Goal: Task Accomplishment & Management: Complete application form

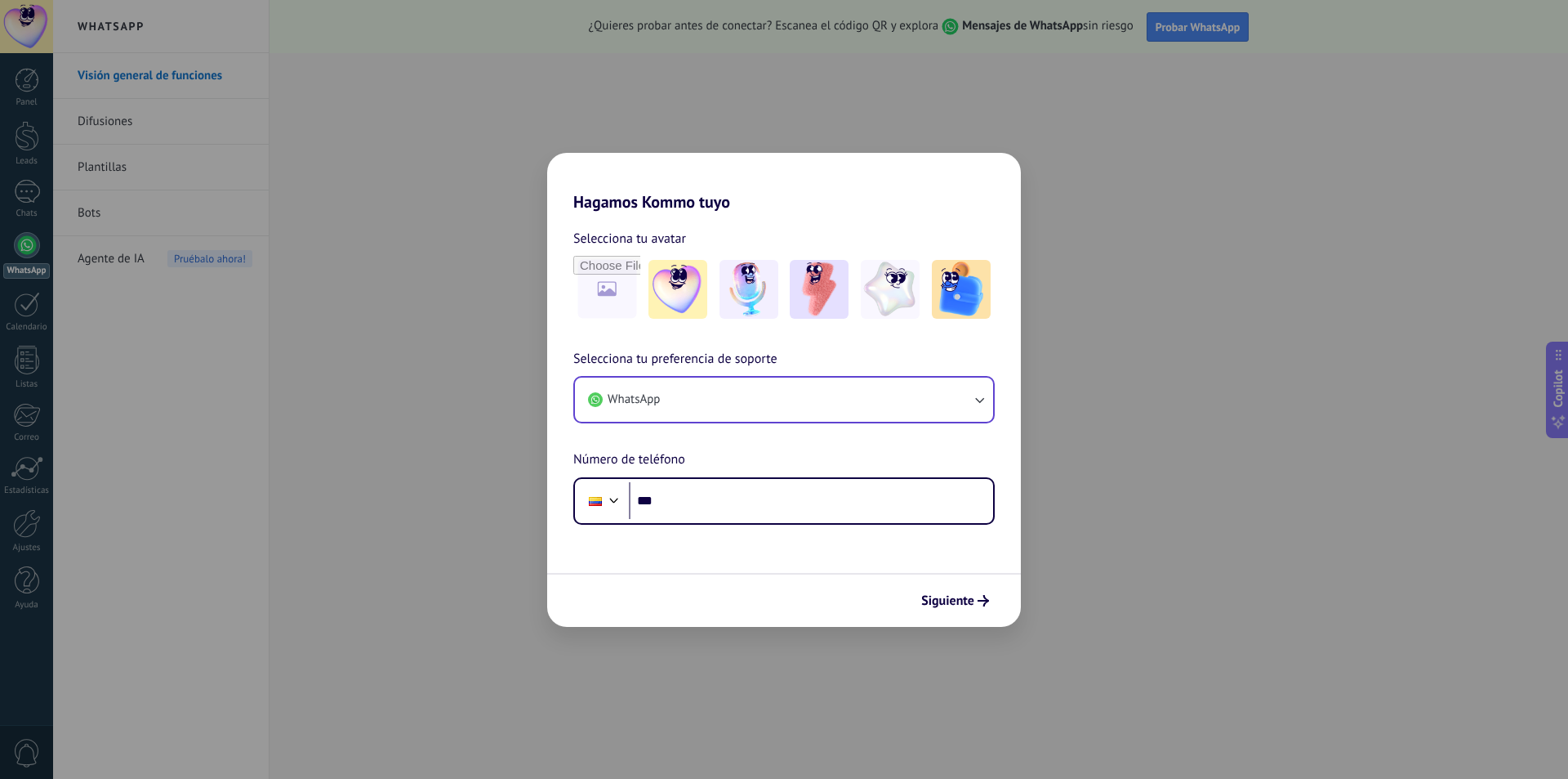
click at [754, 422] on div "WhatsApp" at bounding box center [784, 399] width 421 height 47
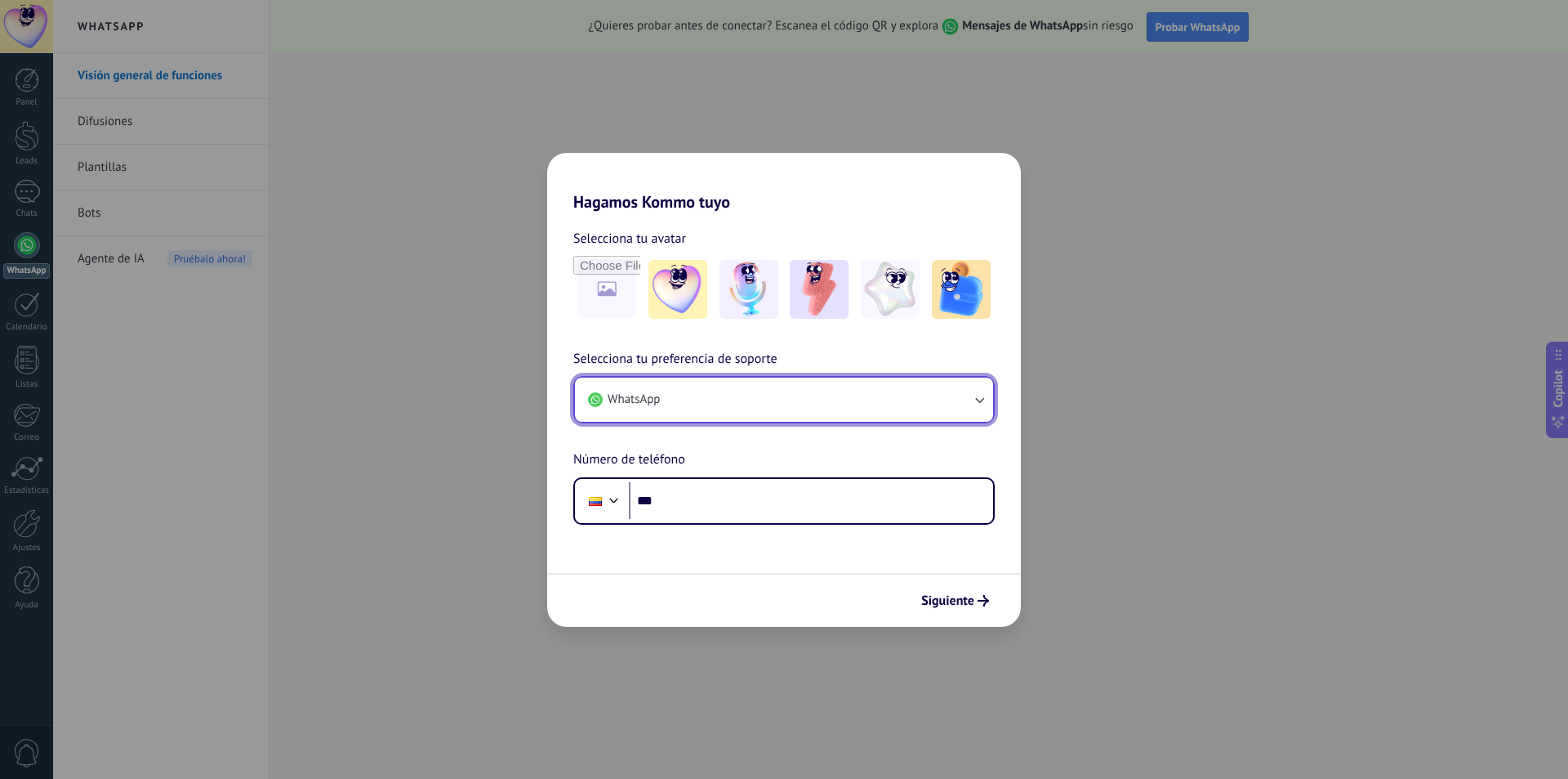
click at [751, 409] on button "WhatsApp" at bounding box center [784, 400] width 418 height 45
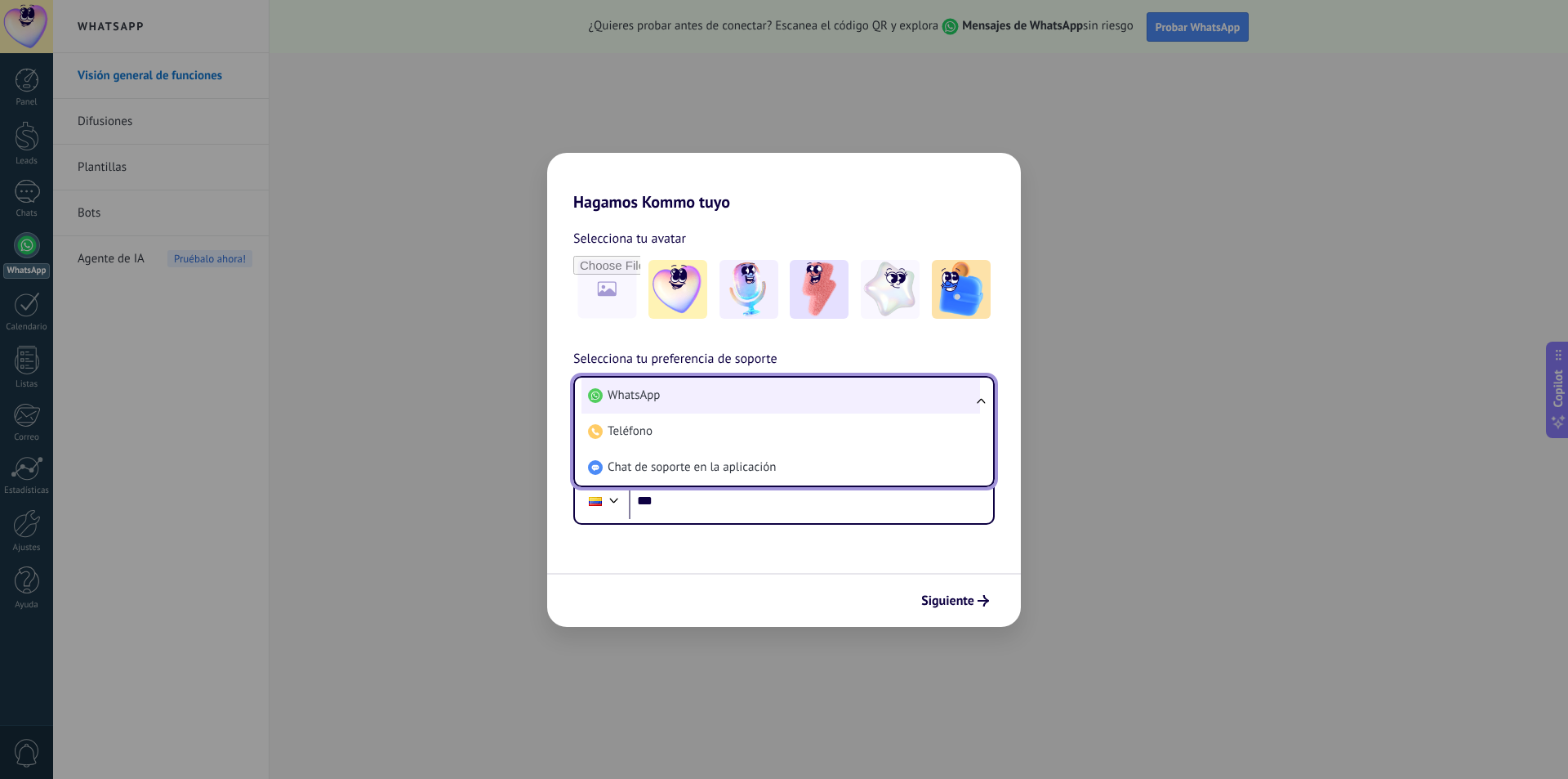
click at [746, 400] on li "WhatsApp" at bounding box center [781, 396] width 399 height 36
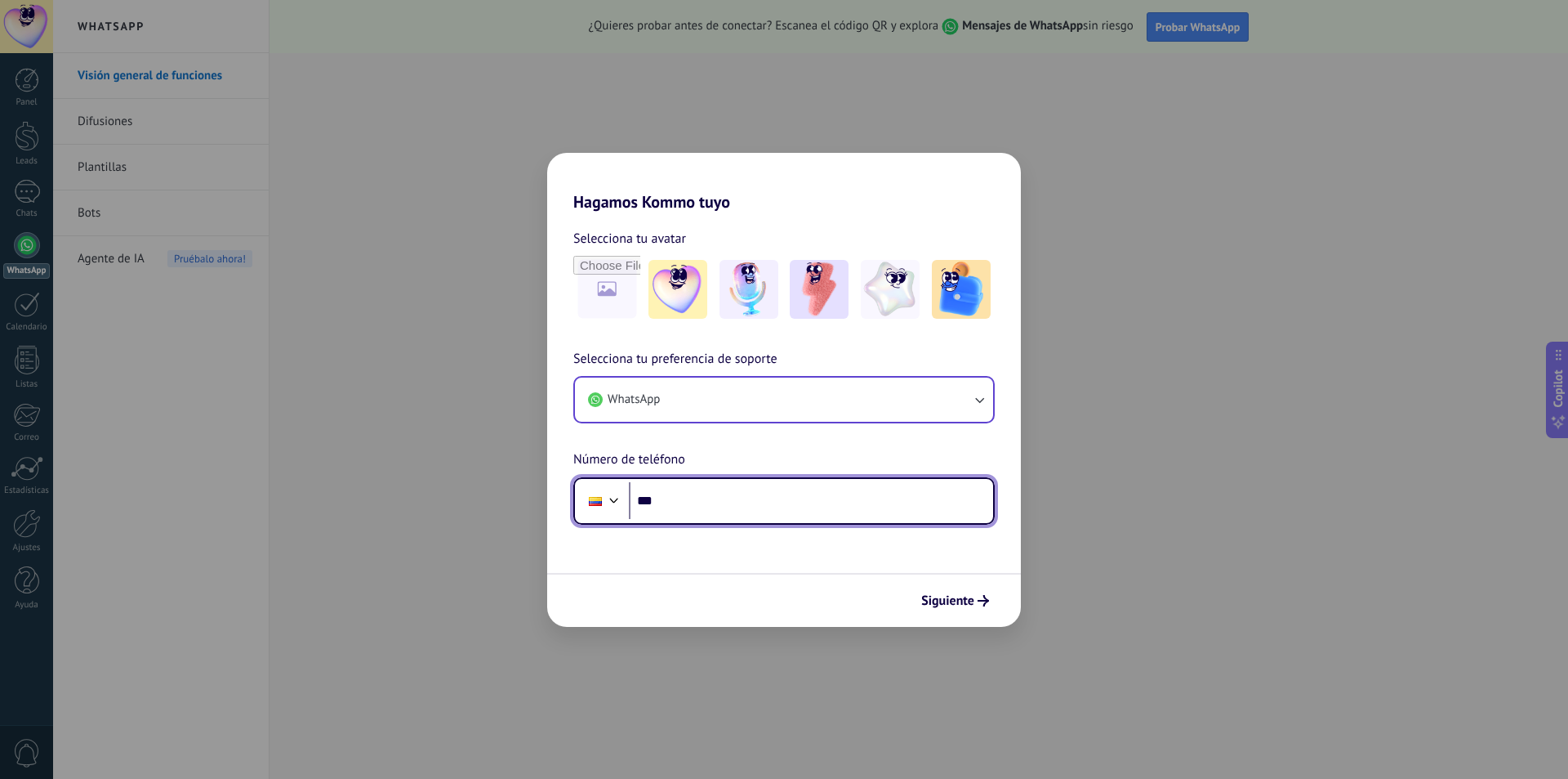
click at [748, 499] on input "***" at bounding box center [811, 501] width 364 height 38
click at [1215, 496] on div "Hagamos Kommo tuyo Selecciona tu avatar Selecciona tu preferencia de soporte Wh…" at bounding box center [784, 389] width 1568 height 779
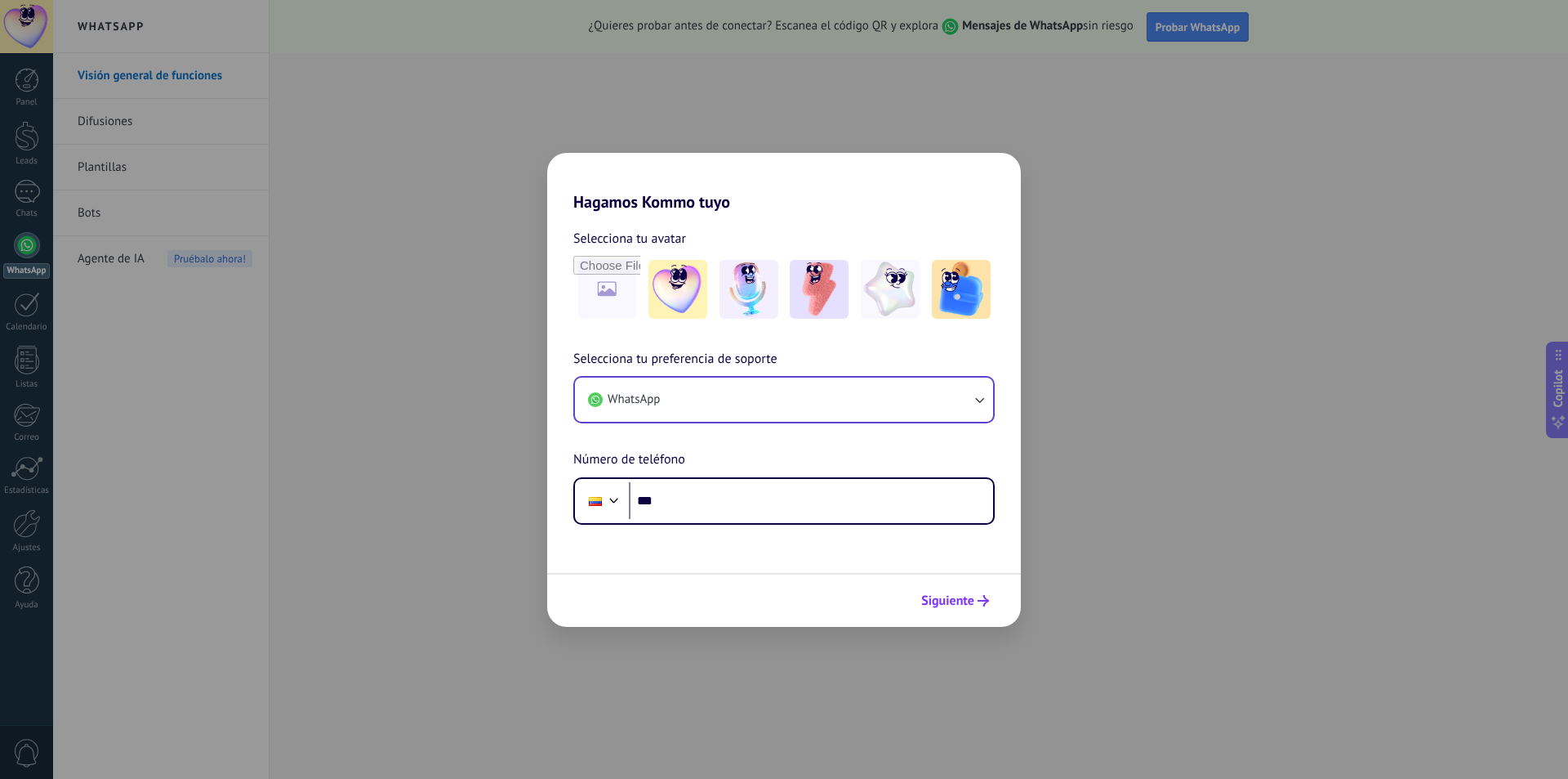
drag, startPoint x: 1171, startPoint y: 556, endPoint x: 995, endPoint y: 598, distance: 180.9
click at [1157, 561] on div "Hagamos Kommo tuyo Selecciona tu avatar Selecciona tu preferencia de soporte Wh…" at bounding box center [784, 389] width 1568 height 779
click at [967, 604] on span "Siguiente" at bounding box center [948, 601] width 53 height 12
click at [967, 603] on span "Siguiente" at bounding box center [948, 601] width 53 height 12
click at [318, 393] on div "Hagamos Kommo tuyo Selecciona tu avatar Selecciona tu preferencia de soporte Wh…" at bounding box center [784, 389] width 1568 height 779
